Goal: Book appointment/travel/reservation

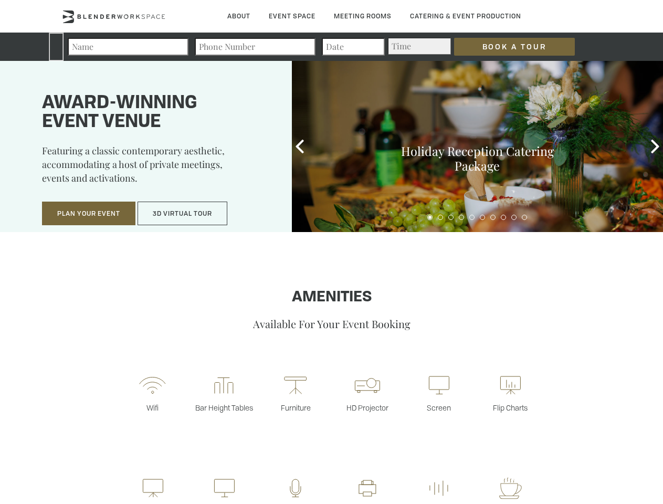
type div "[DATE]"
click at [506, 47] on input "Book a Tour" at bounding box center [514, 47] width 121 height 18
click at [89, 214] on button "Plan Your Event" at bounding box center [88, 214] width 93 height 24
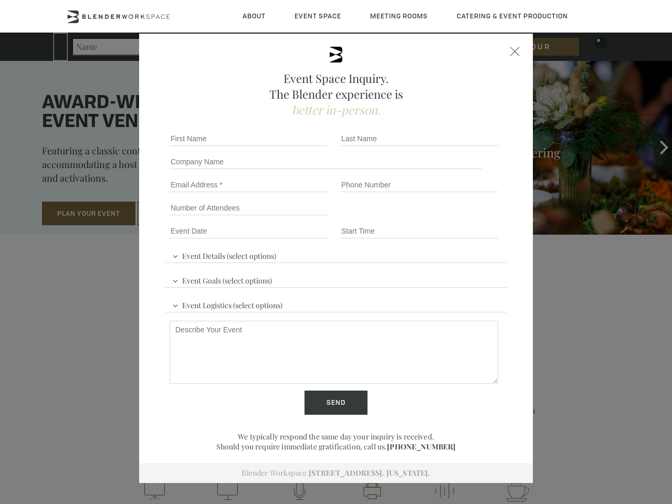
click at [183, 214] on input "Number of Attendees" at bounding box center [249, 207] width 158 height 15
click at [300, 146] on div "First name *" at bounding box center [250, 138] width 171 height 23
click at [655, 146] on div "Event Space Inquiry. The Blender experience is better in-person. Event Details …" at bounding box center [336, 252] width 672 height 504
click at [430, 217] on fieldset "Number of Attendees Budget Range" at bounding box center [335, 207] width 341 height 23
